Goal: Book appointment/travel/reservation

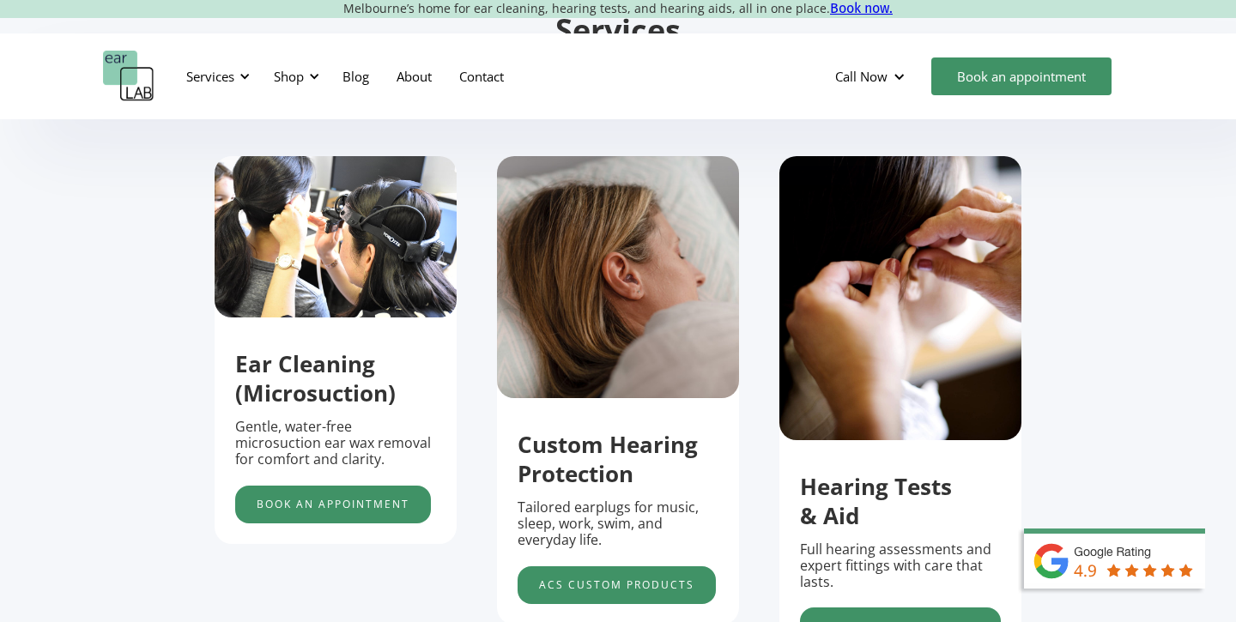
scroll to position [512, 0]
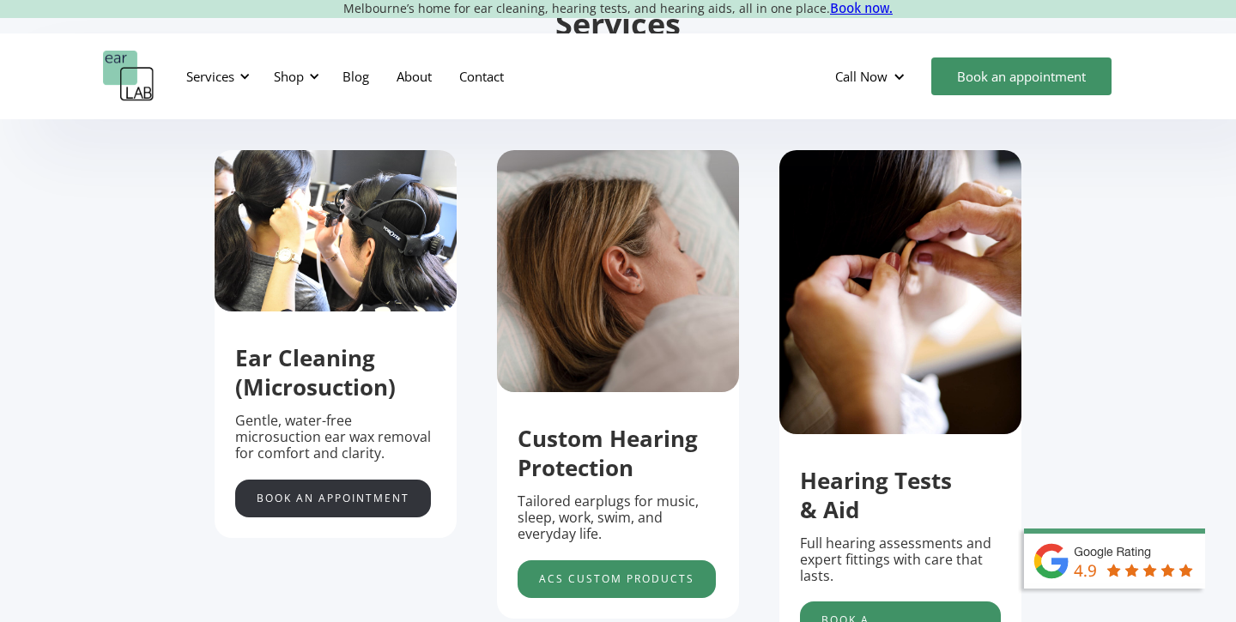
click at [319, 501] on link "Book an appointment" at bounding box center [333, 499] width 196 height 38
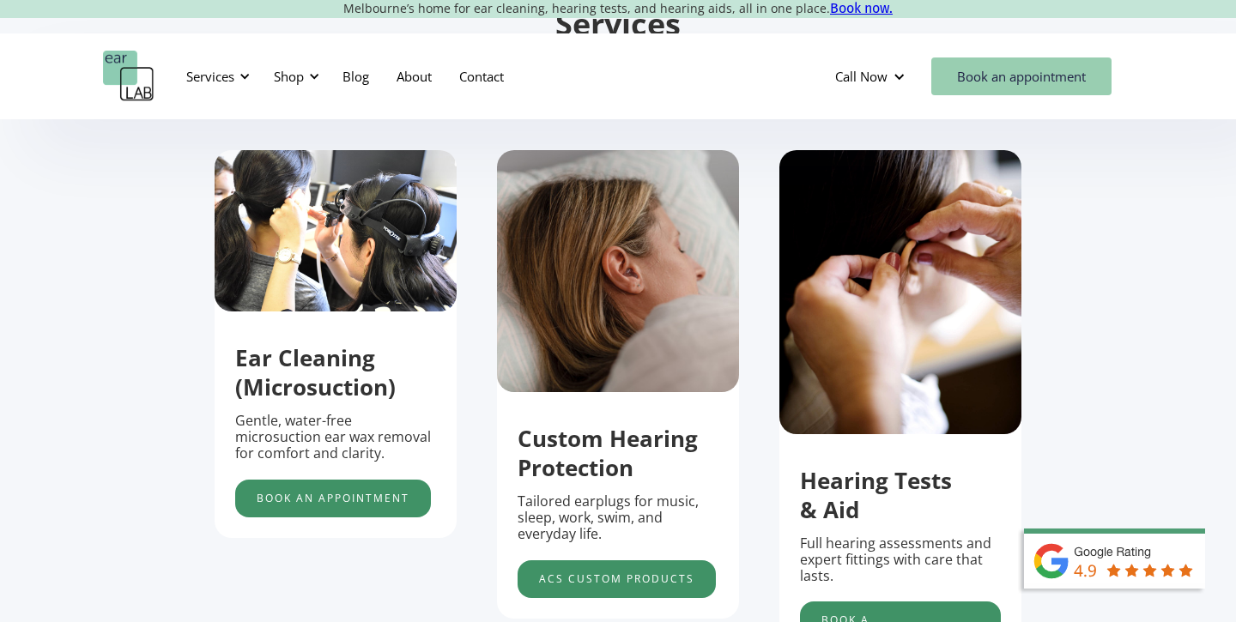
click at [971, 77] on link "Book an appointment" at bounding box center [1021, 76] width 180 height 38
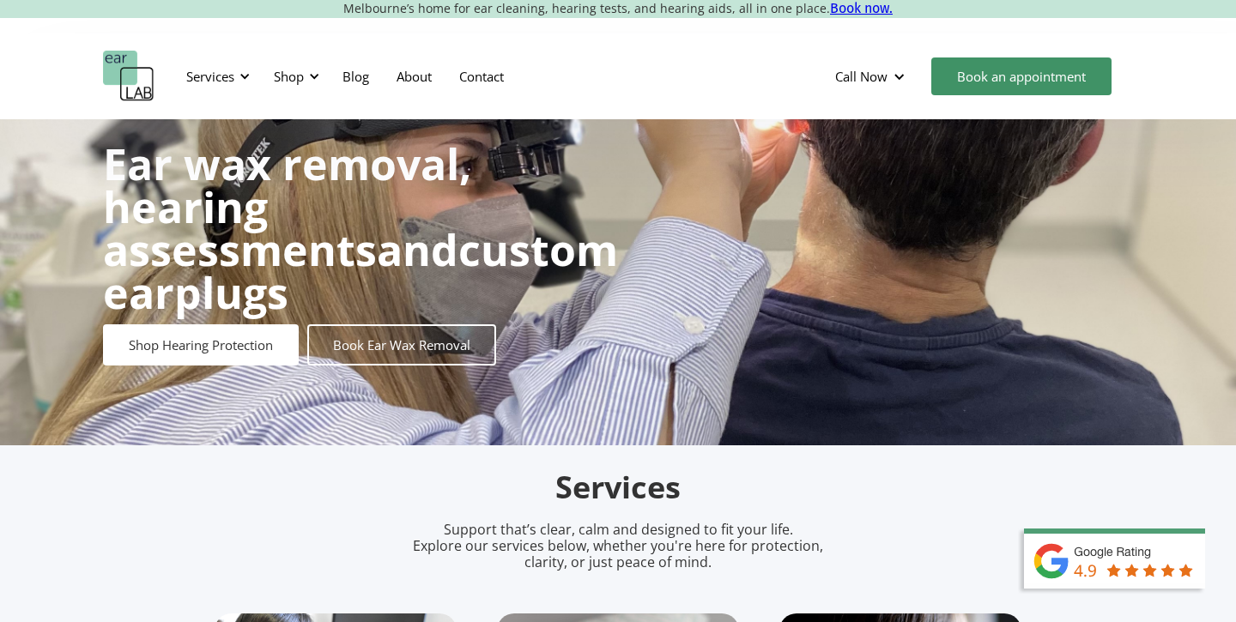
scroll to position [22, 0]
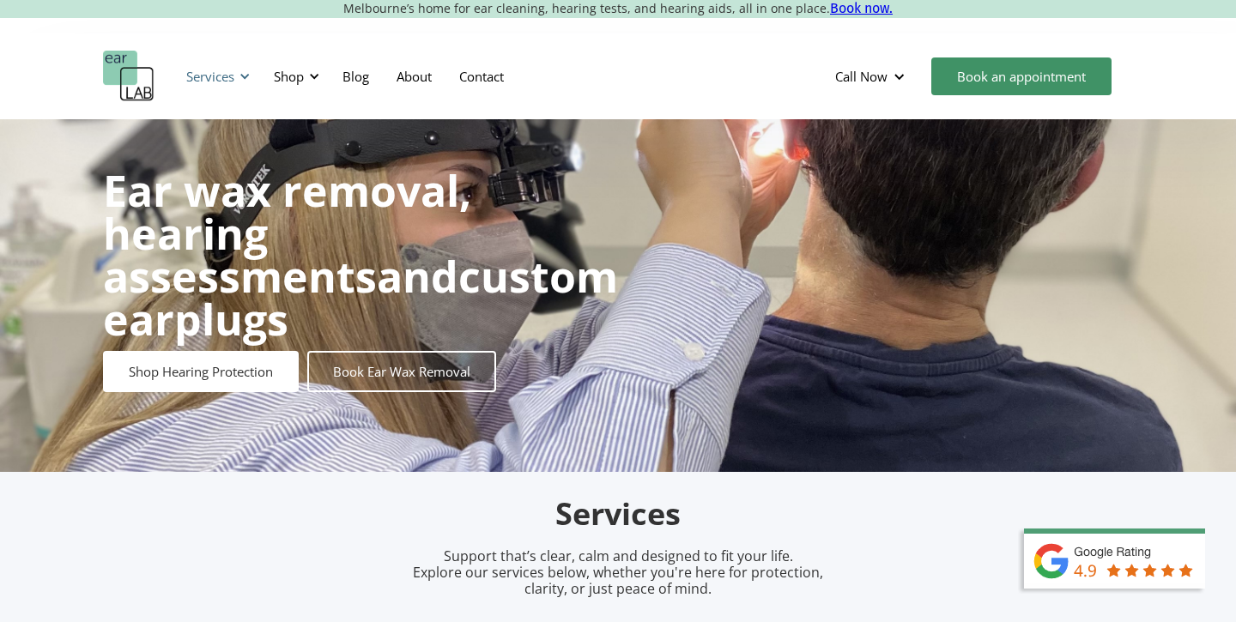
click at [232, 74] on div "Services" at bounding box center [210, 76] width 48 height 17
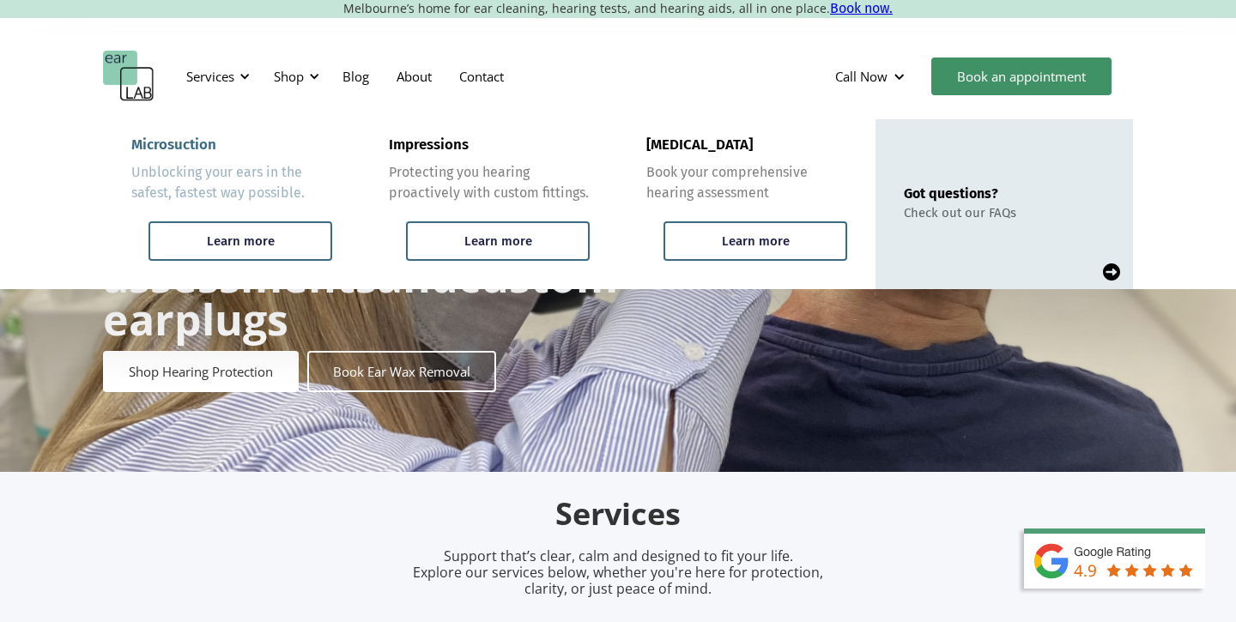
click at [251, 184] on div "Unblocking your ears in the safest, fastest way possible." at bounding box center [231, 182] width 201 height 41
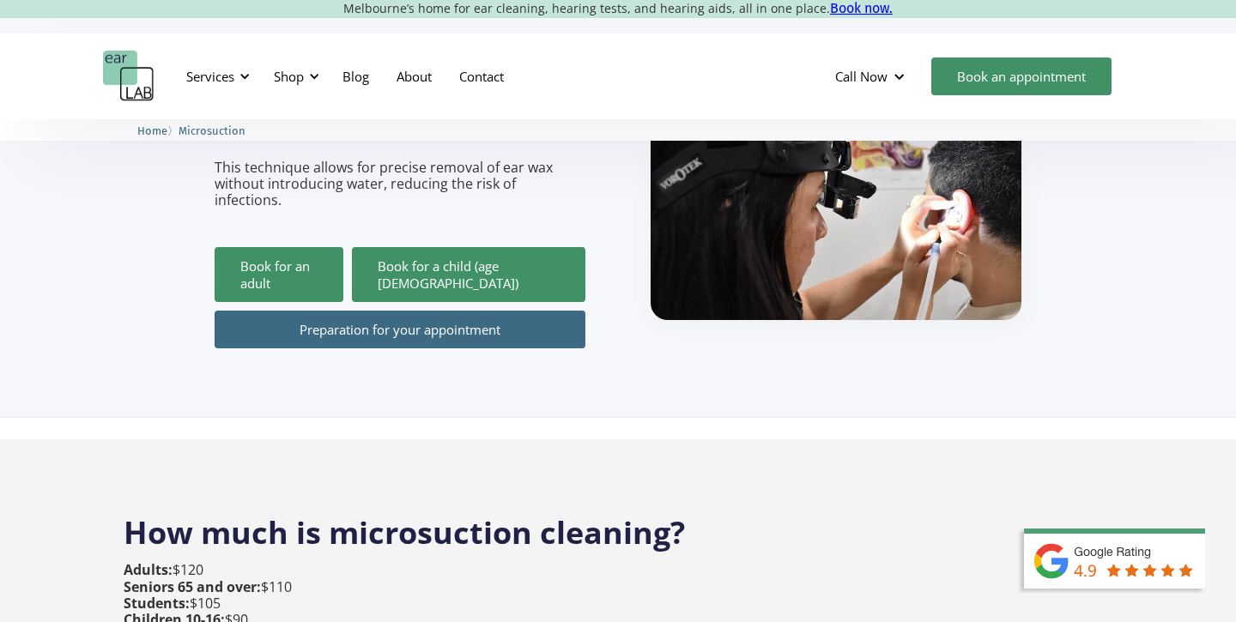
scroll to position [313, 0]
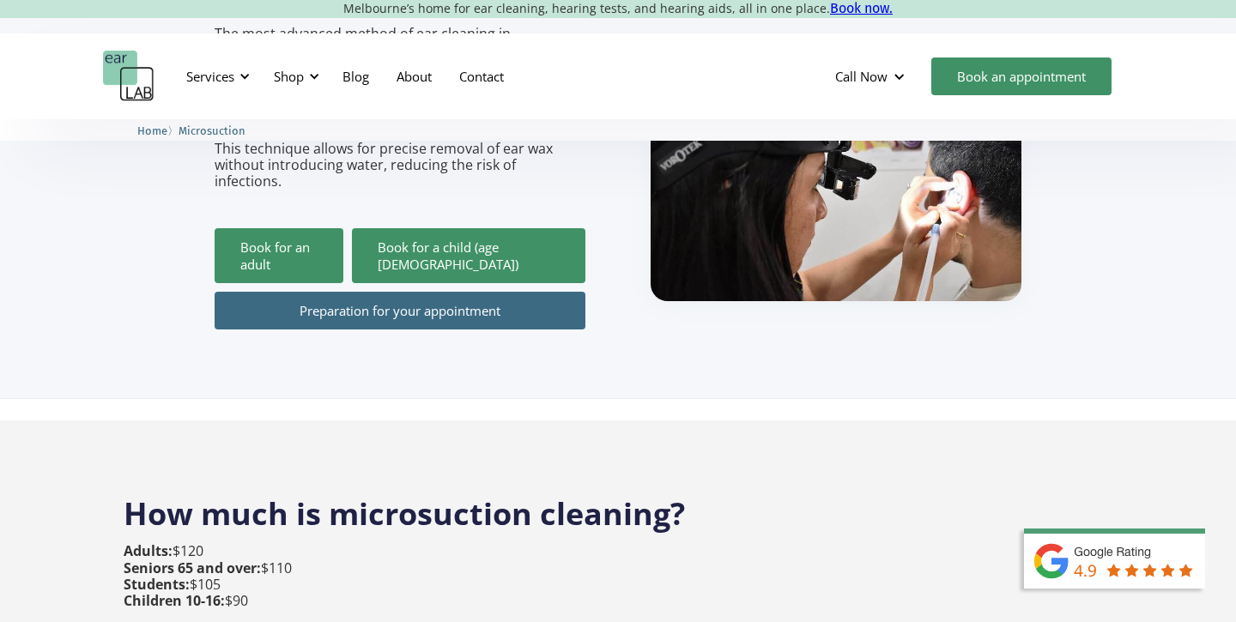
click at [334, 292] on link "Preparation for your appointment" at bounding box center [400, 311] width 371 height 38
